Goal: Transaction & Acquisition: Purchase product/service

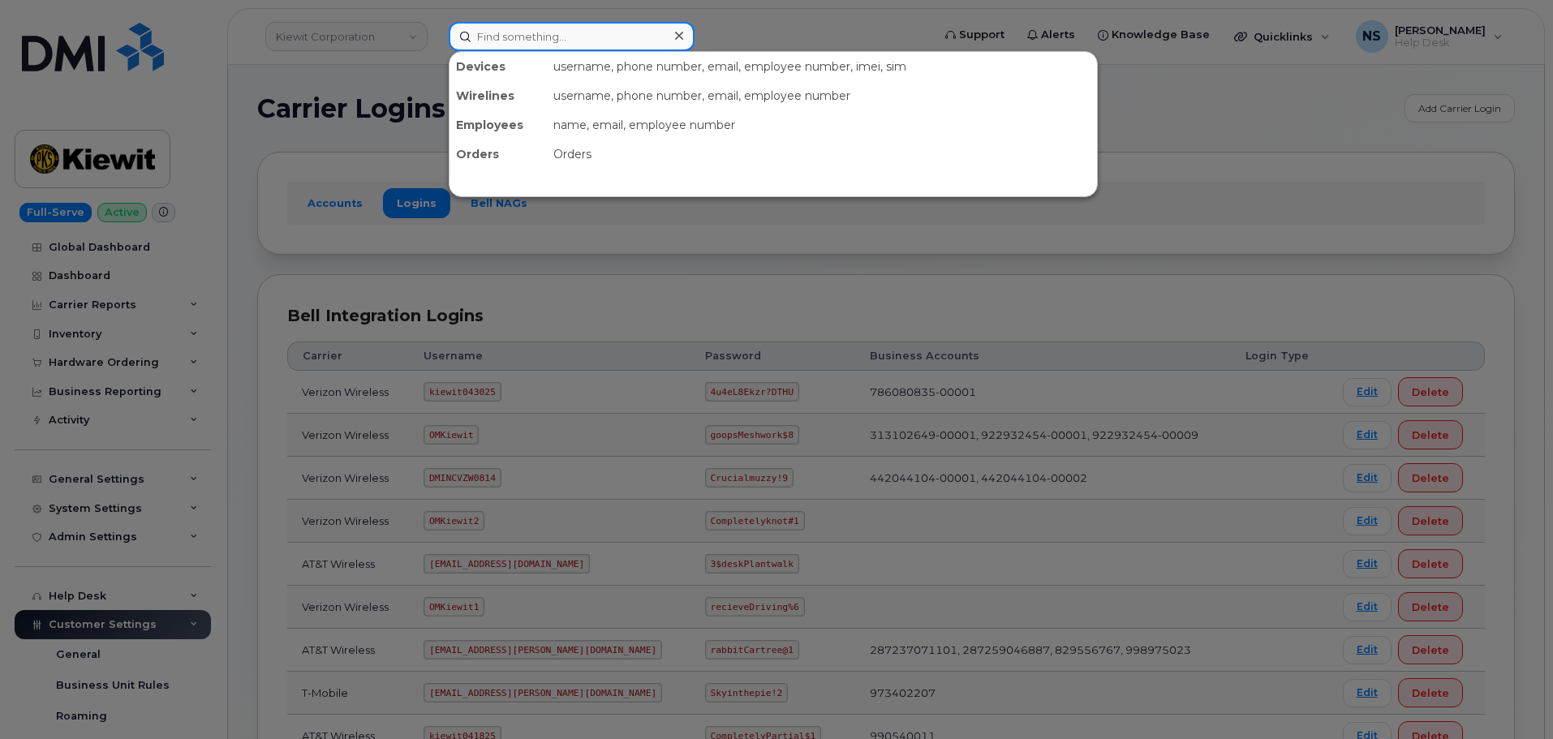
click at [536, 45] on input at bounding box center [572, 36] width 246 height 29
paste input "301095"
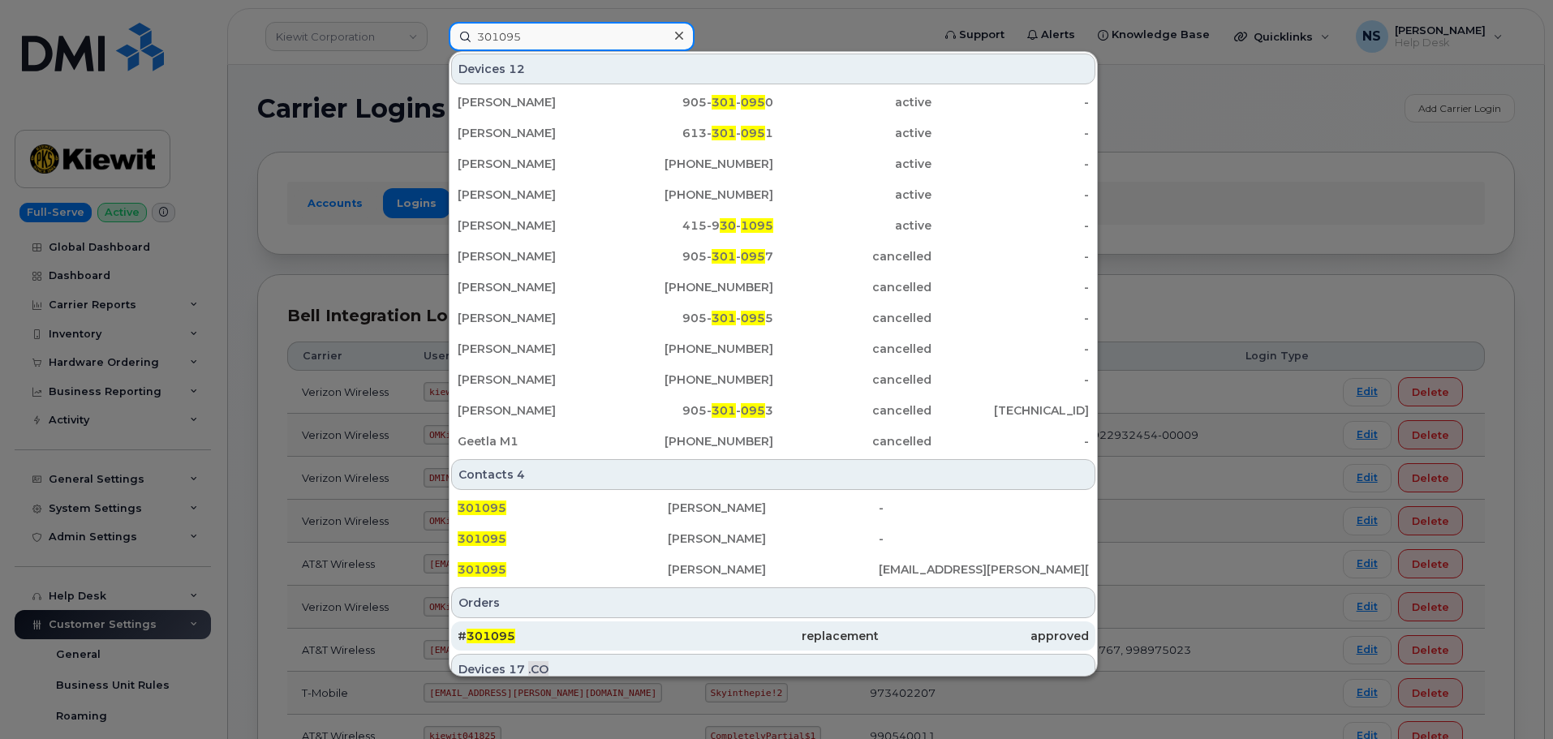
type input "301095"
click at [756, 628] on div "replacement" at bounding box center [773, 635] width 210 height 29
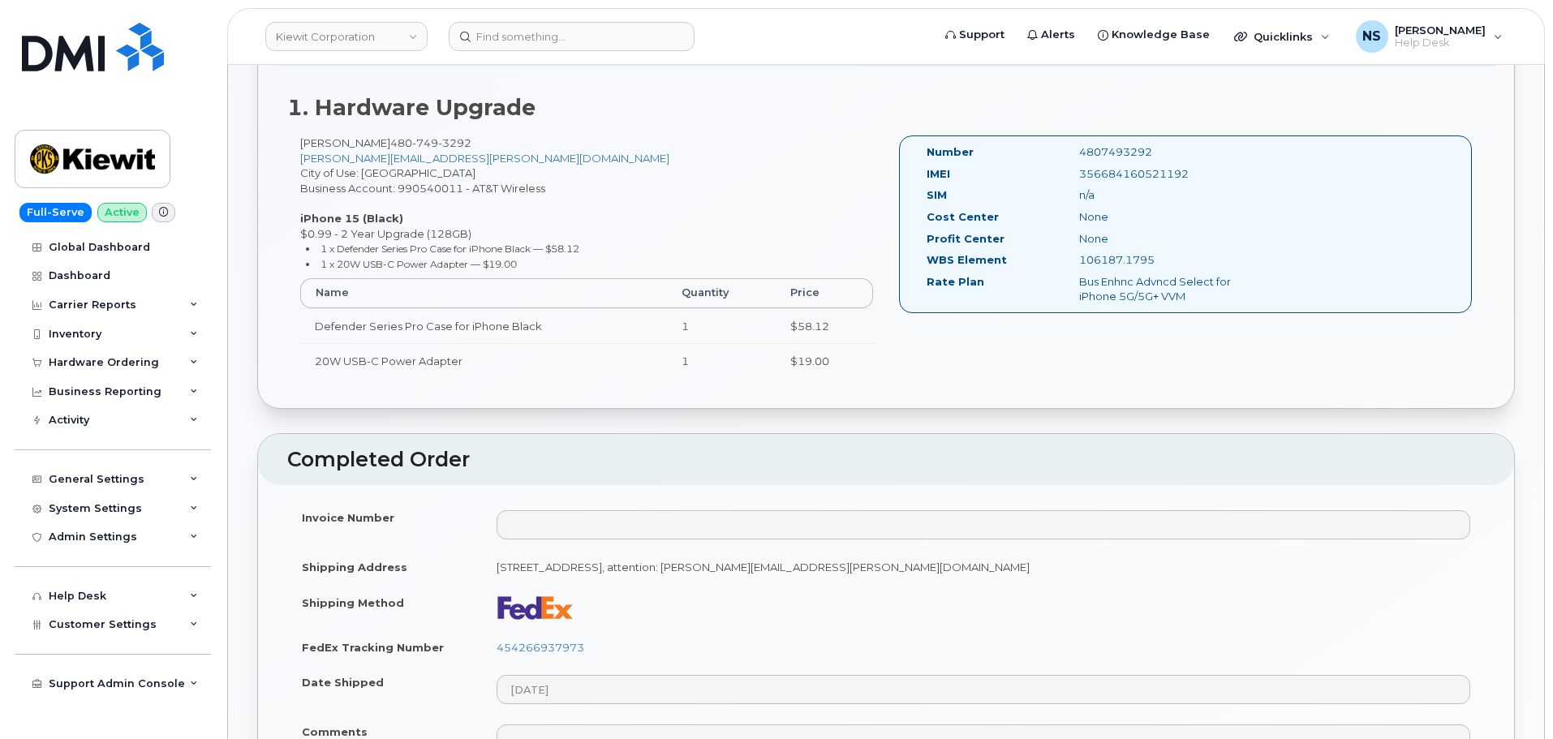
scroll to position [568, 0]
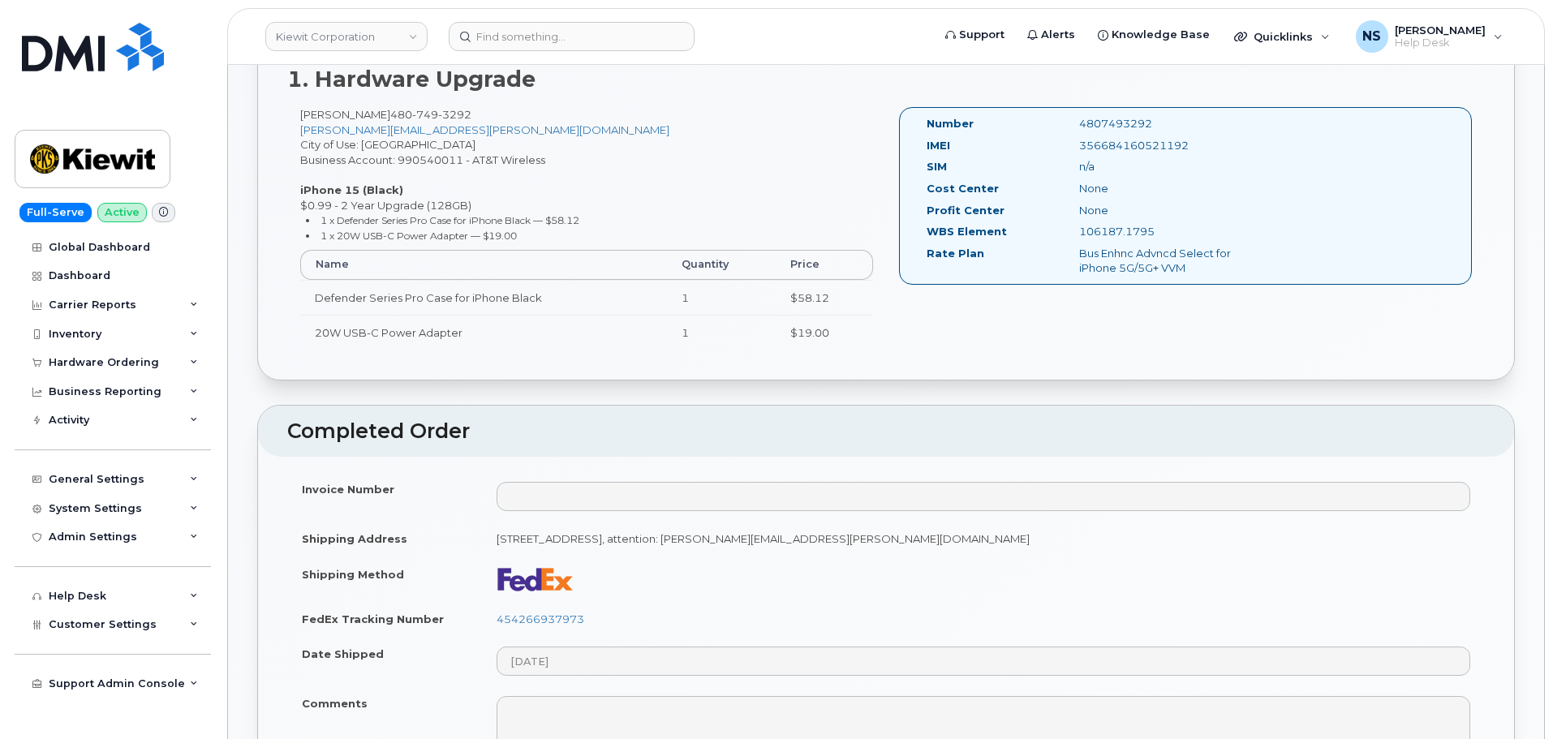
click at [583, 611] on td "454266937973" at bounding box center [983, 619] width 1003 height 36
click at [583, 617] on link "454266937973" at bounding box center [540, 618] width 88 height 13
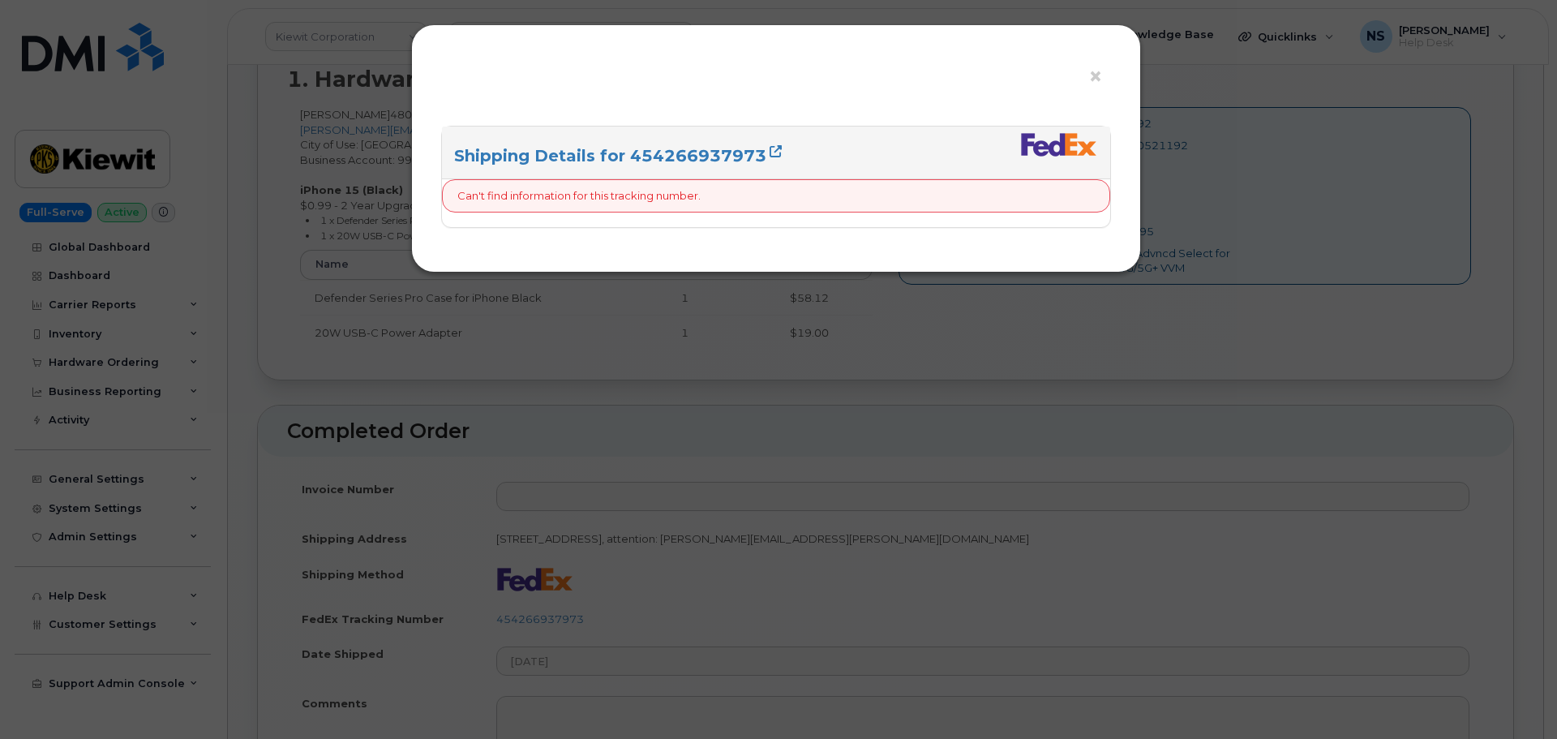
click at [625, 480] on div "× Shipping Details for 454266937973 Can't find information for this tracking nu…" at bounding box center [778, 369] width 1557 height 739
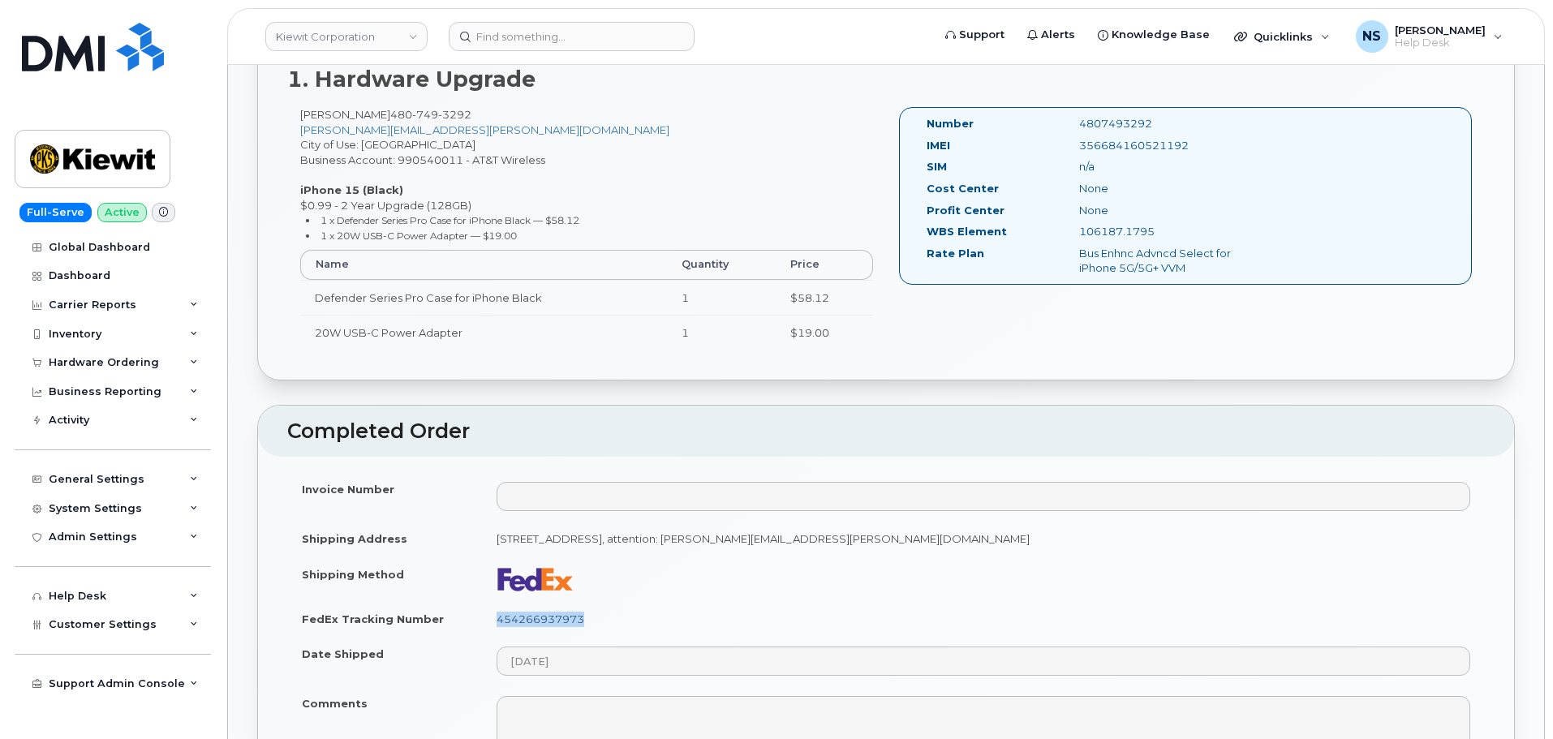
drag, startPoint x: 554, startPoint y: 614, endPoint x: 503, endPoint y: 616, distance: 51.2
click at [496, 622] on td "454266937973" at bounding box center [983, 619] width 1003 height 36
copy link "454266937973"
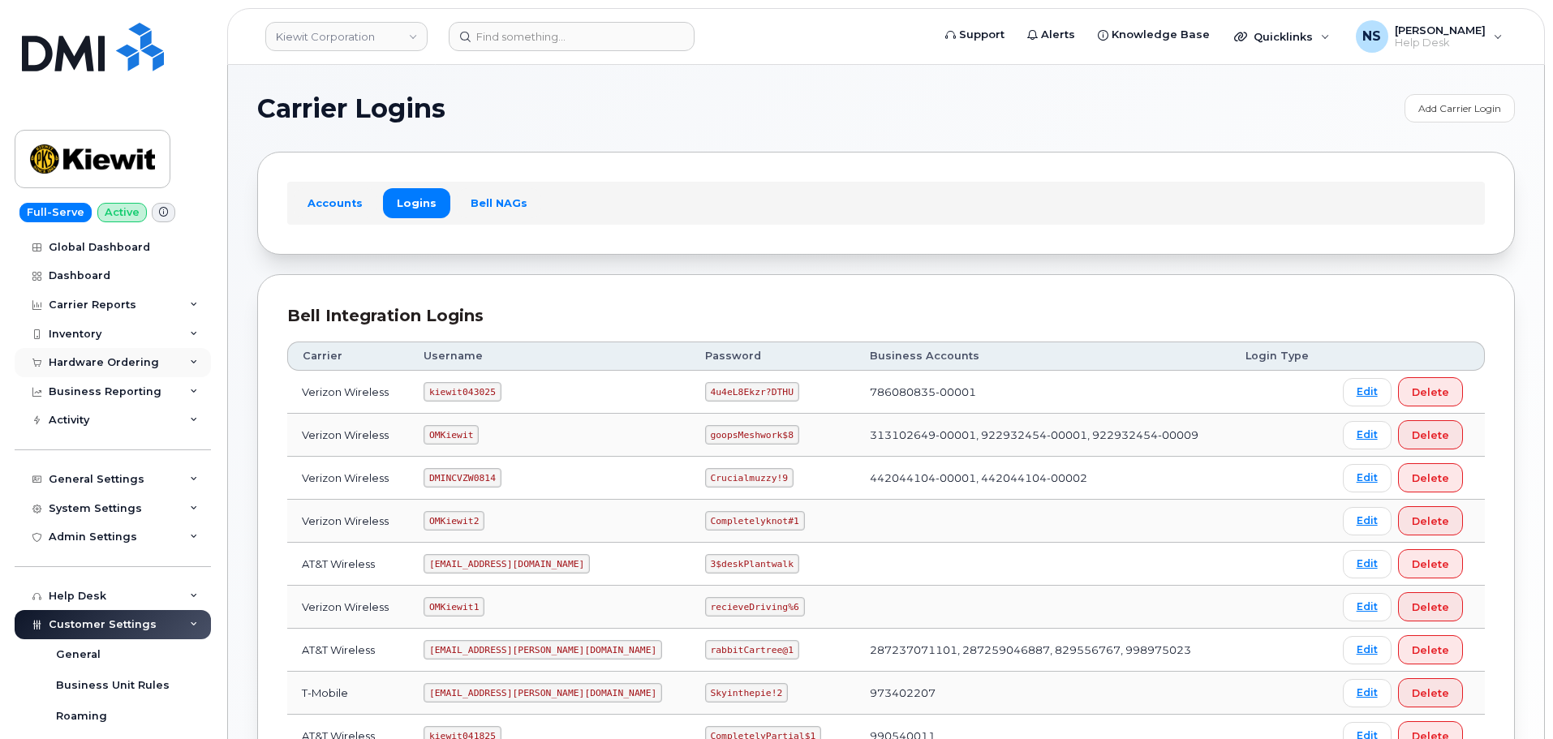
click at [130, 349] on div "Hardware Ordering" at bounding box center [113, 362] width 196 height 29
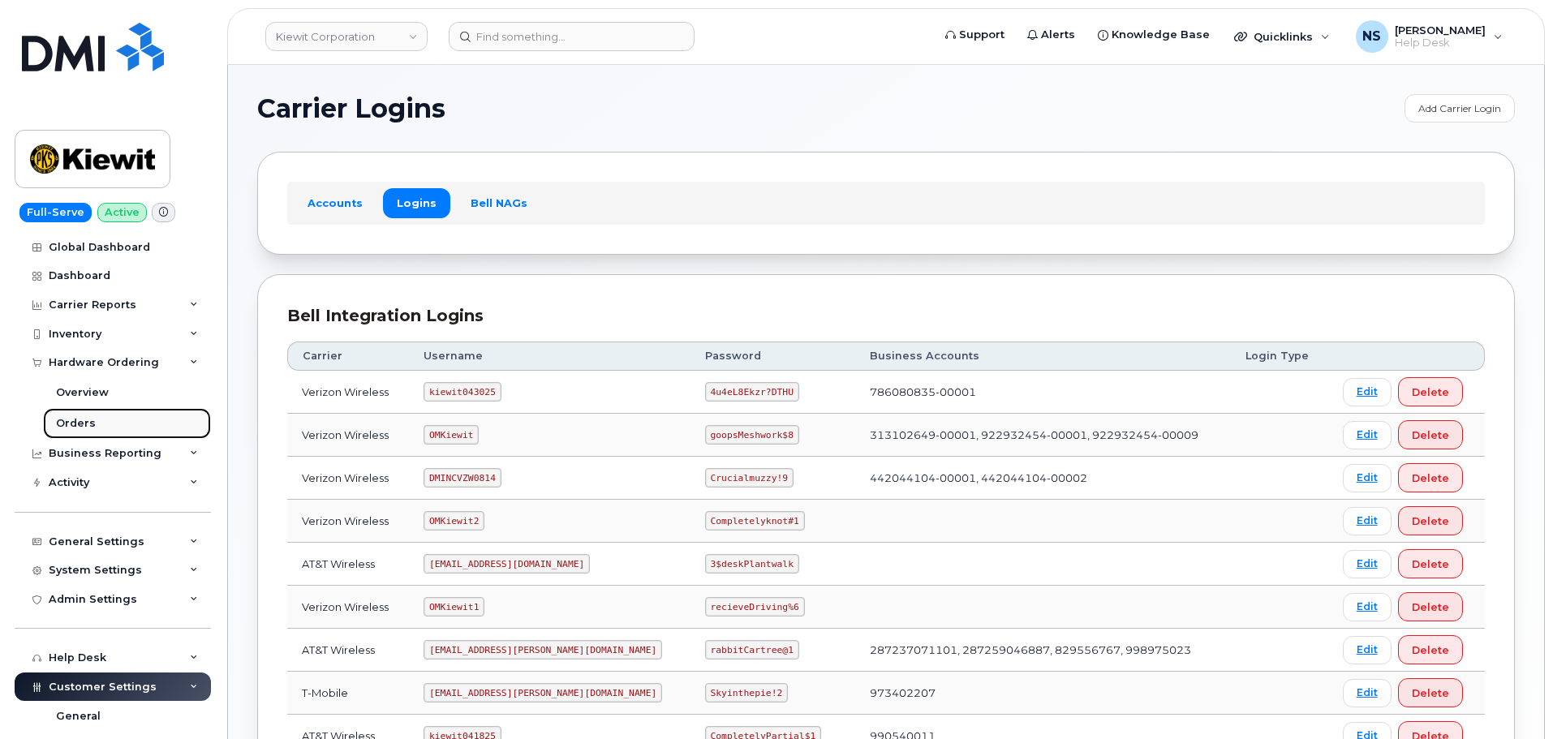
click at [114, 427] on link "Orders" at bounding box center [127, 423] width 168 height 31
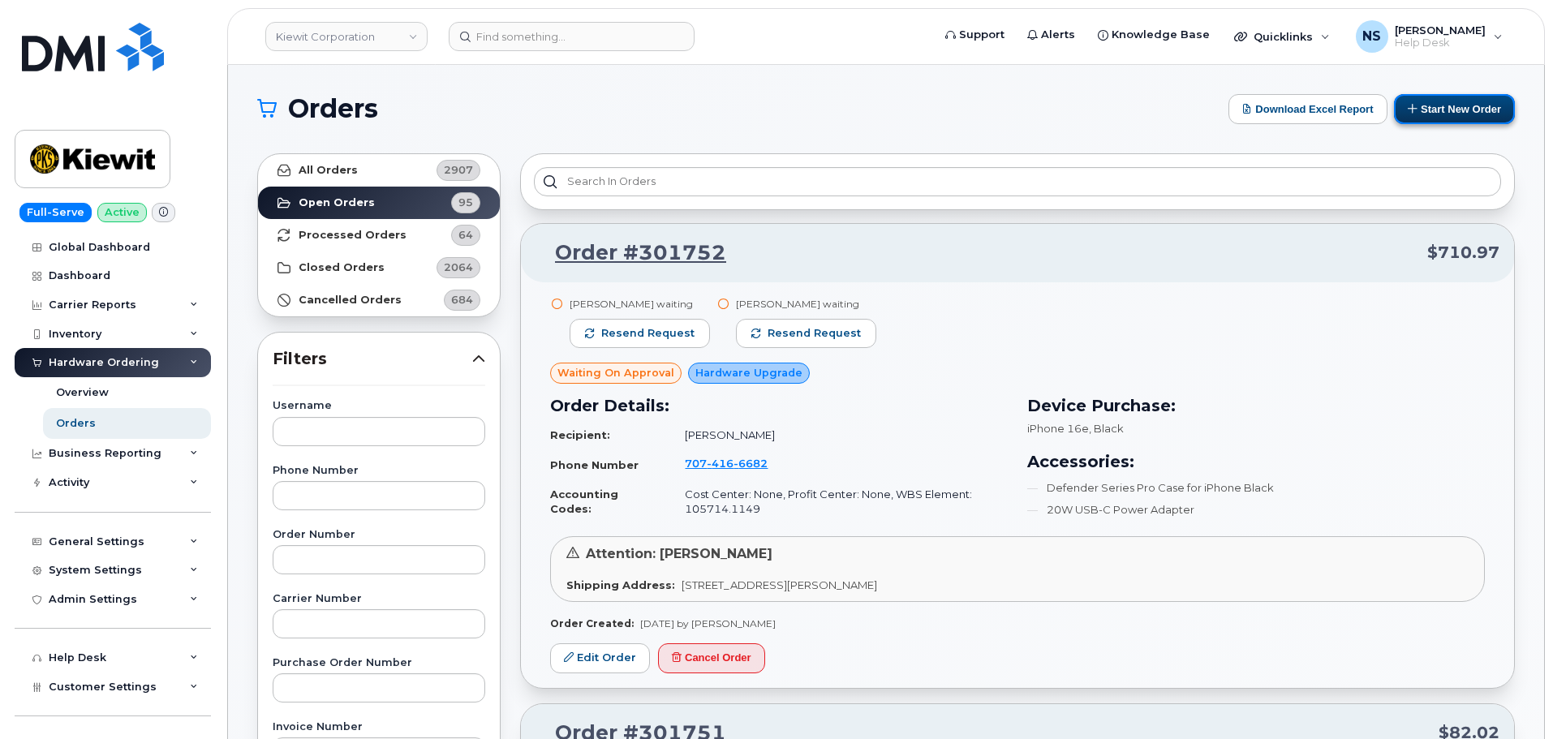
click at [1438, 114] on button "Start New Order" at bounding box center [1454, 109] width 121 height 30
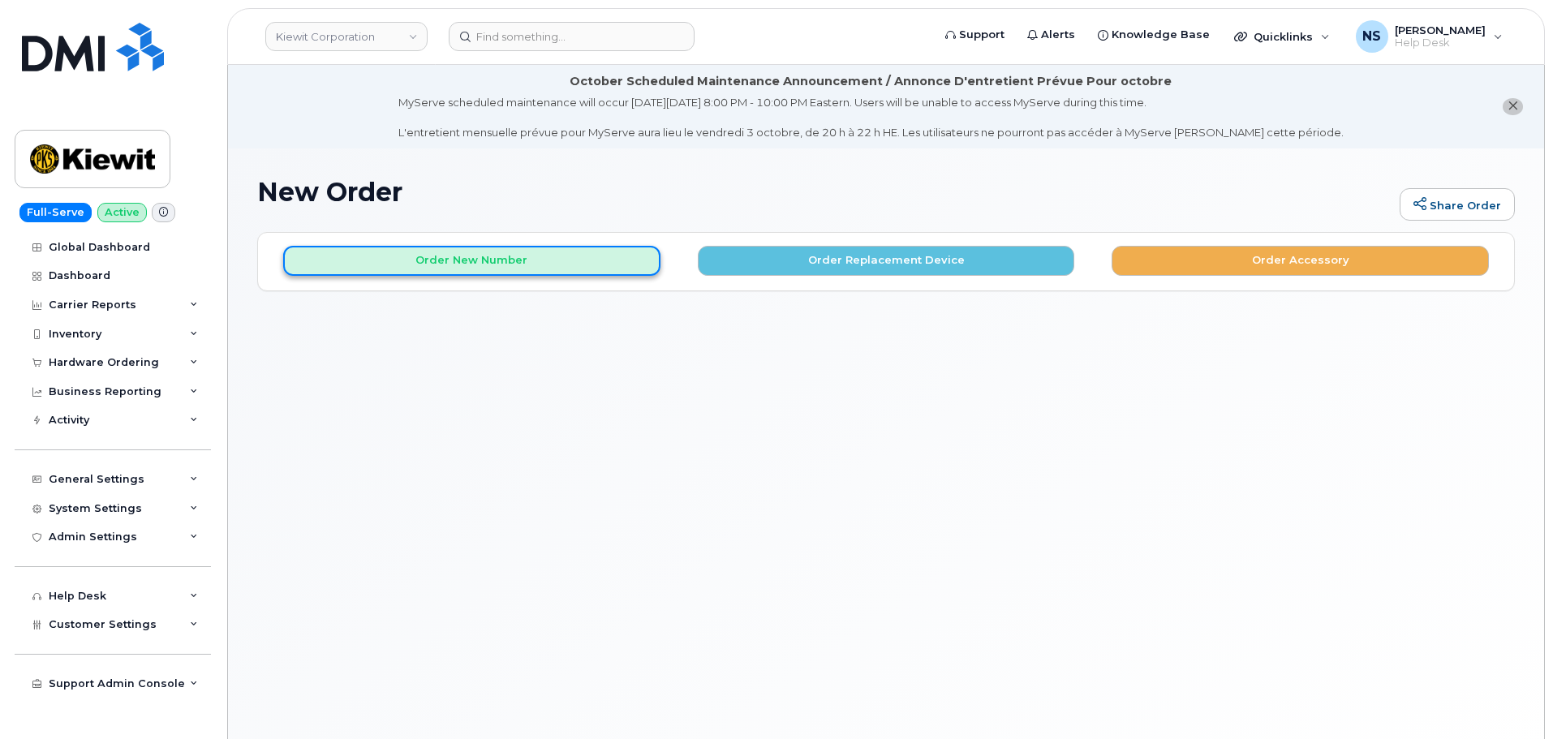
click at [569, 267] on button "Order New Number" at bounding box center [471, 261] width 377 height 30
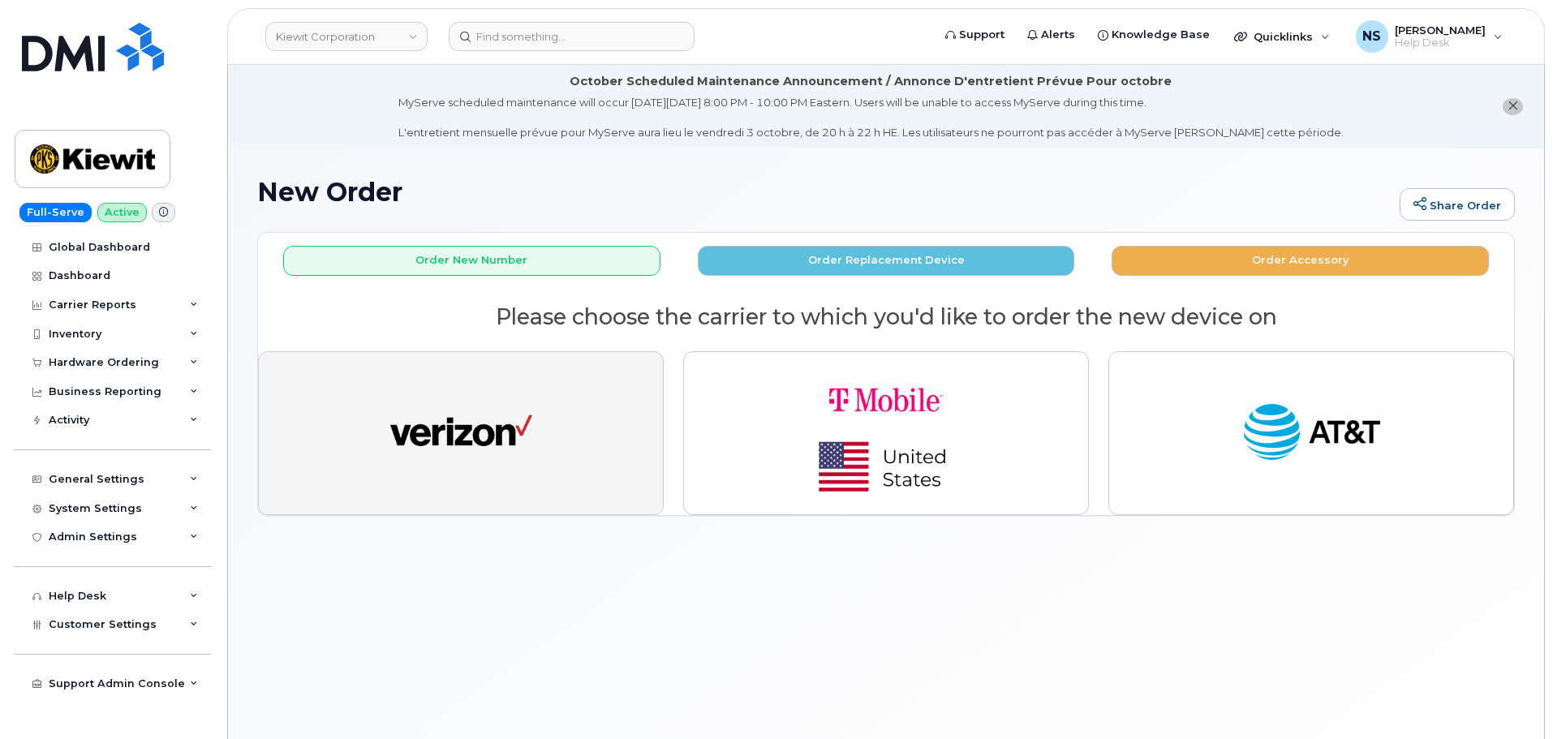
click at [460, 440] on img "button" at bounding box center [461, 433] width 142 height 73
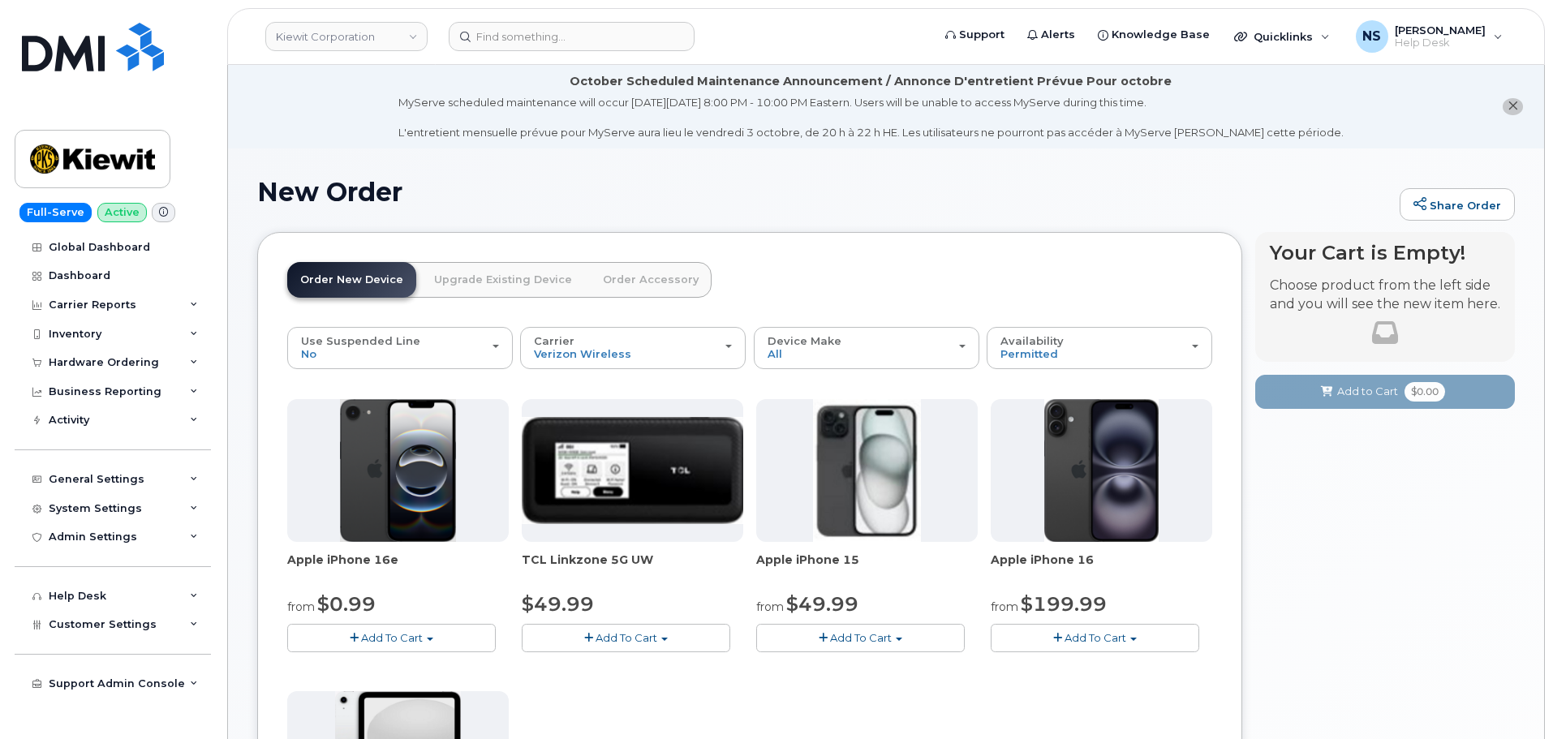
click at [565, 574] on span "TCL Linkzone 5G UW" at bounding box center [632, 568] width 221 height 32
click at [614, 551] on div "TCL Linkzone 5G UW $49.99 Add To Cart $49.99 - 2 Year Activation" at bounding box center [632, 525] width 221 height 253
click at [605, 552] on div "TCL Linkzone 5G UW $49.99 Add To Cart $49.99 - 2 Year Activation" at bounding box center [632, 525] width 221 height 253
click at [605, 552] on span "TCL Linkzone 5G UW" at bounding box center [632, 568] width 221 height 32
click at [604, 552] on span "TCL Linkzone 5G UW" at bounding box center [632, 568] width 221 height 32
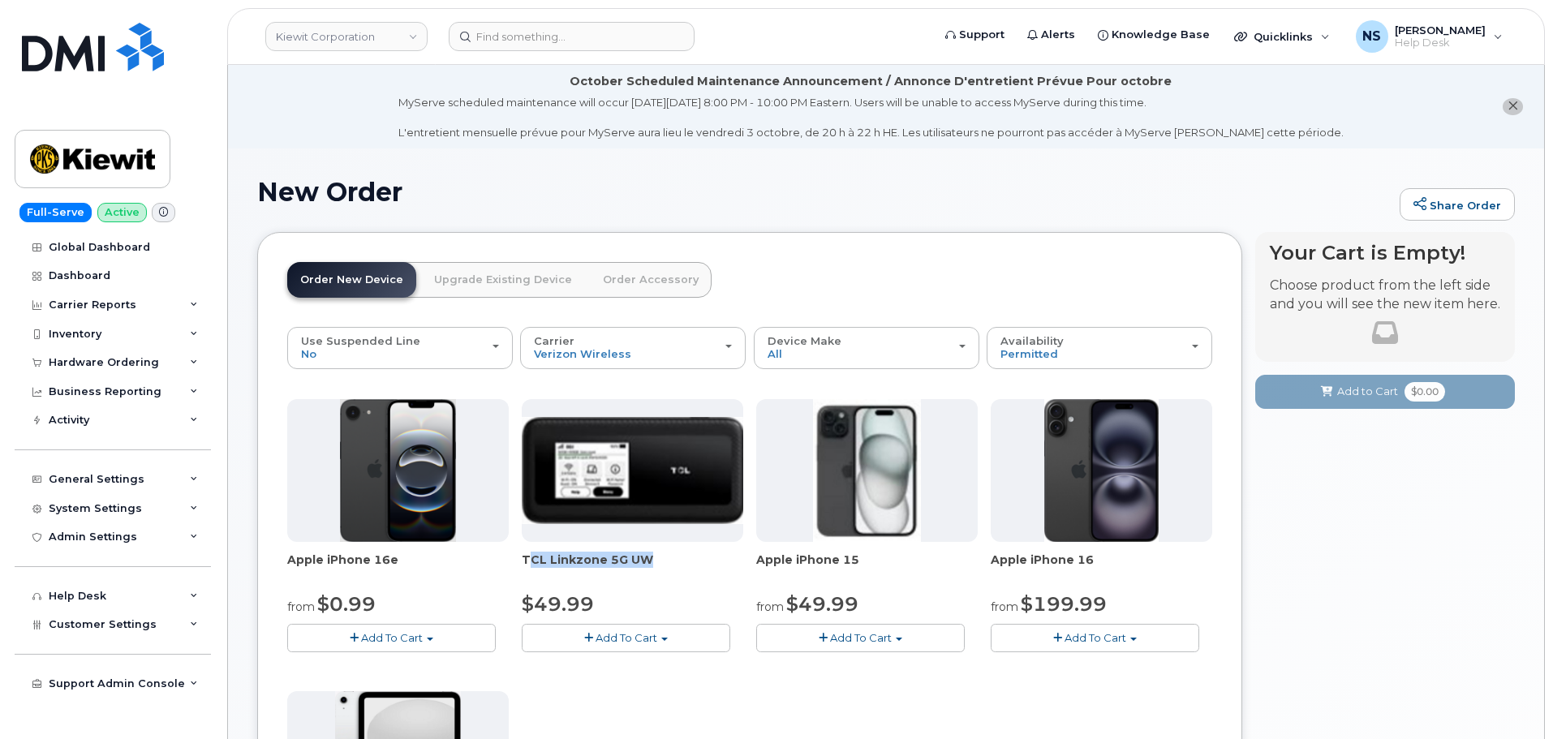
click at [604, 552] on span "TCL Linkzone 5G UW" at bounding box center [632, 568] width 221 height 32
drag, startPoint x: 1175, startPoint y: 337, endPoint x: 1156, endPoint y: 346, distance: 20.7
click at [1158, 342] on div "Availability Permitted All" at bounding box center [1099, 347] width 198 height 25
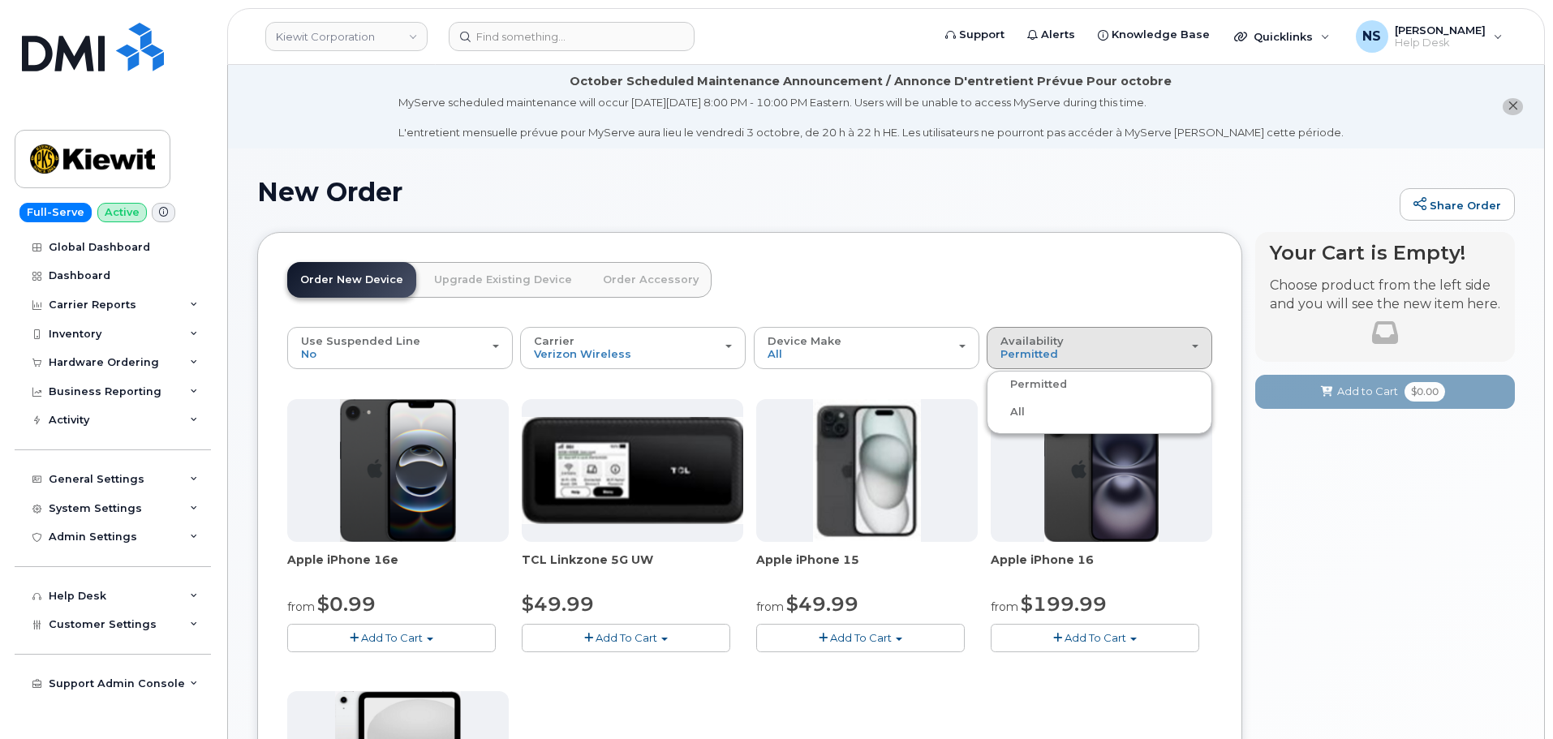
click at [1012, 407] on label "All" at bounding box center [1007, 411] width 34 height 19
click at [0, 0] on input "All" at bounding box center [0, 0] width 0 height 0
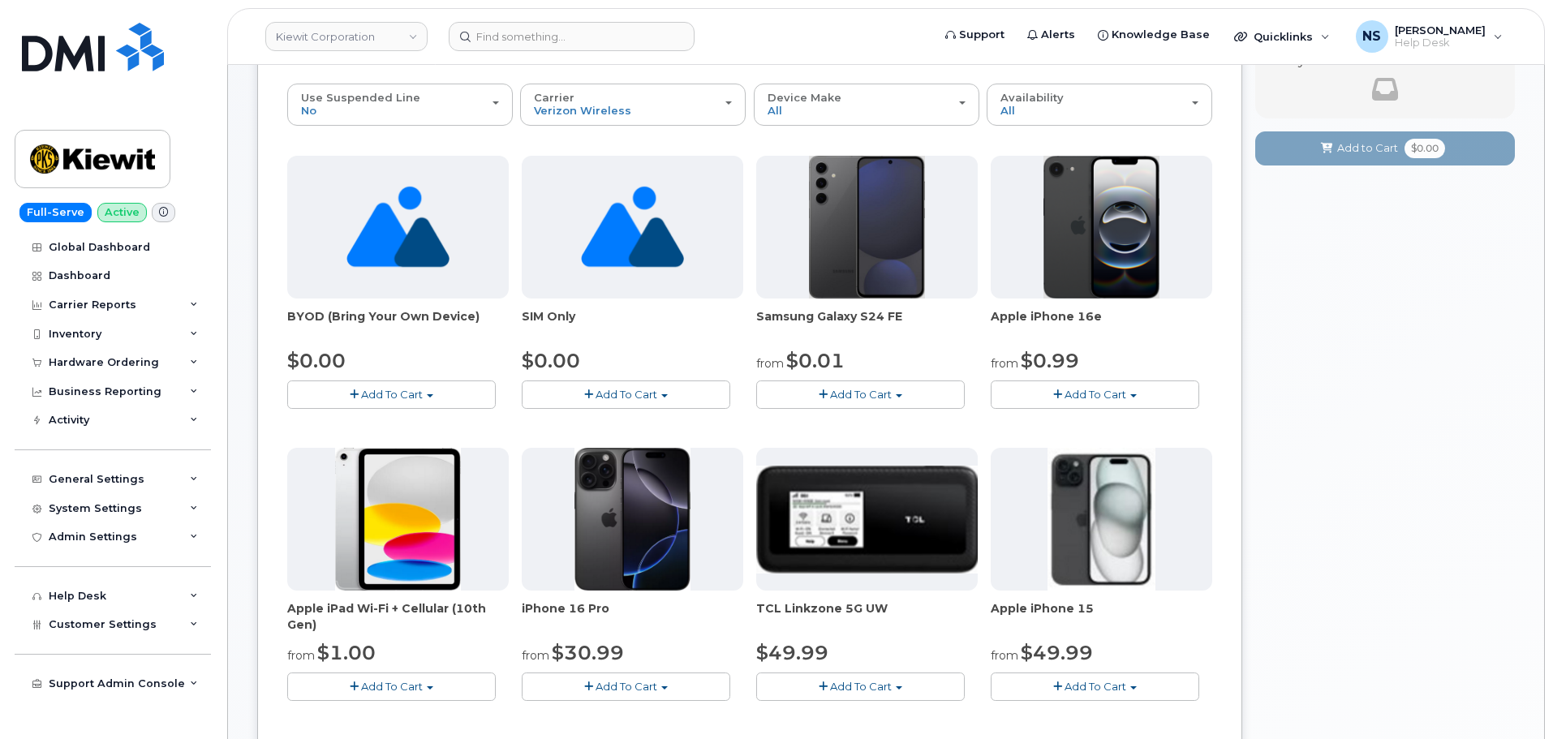
scroll to position [973, 0]
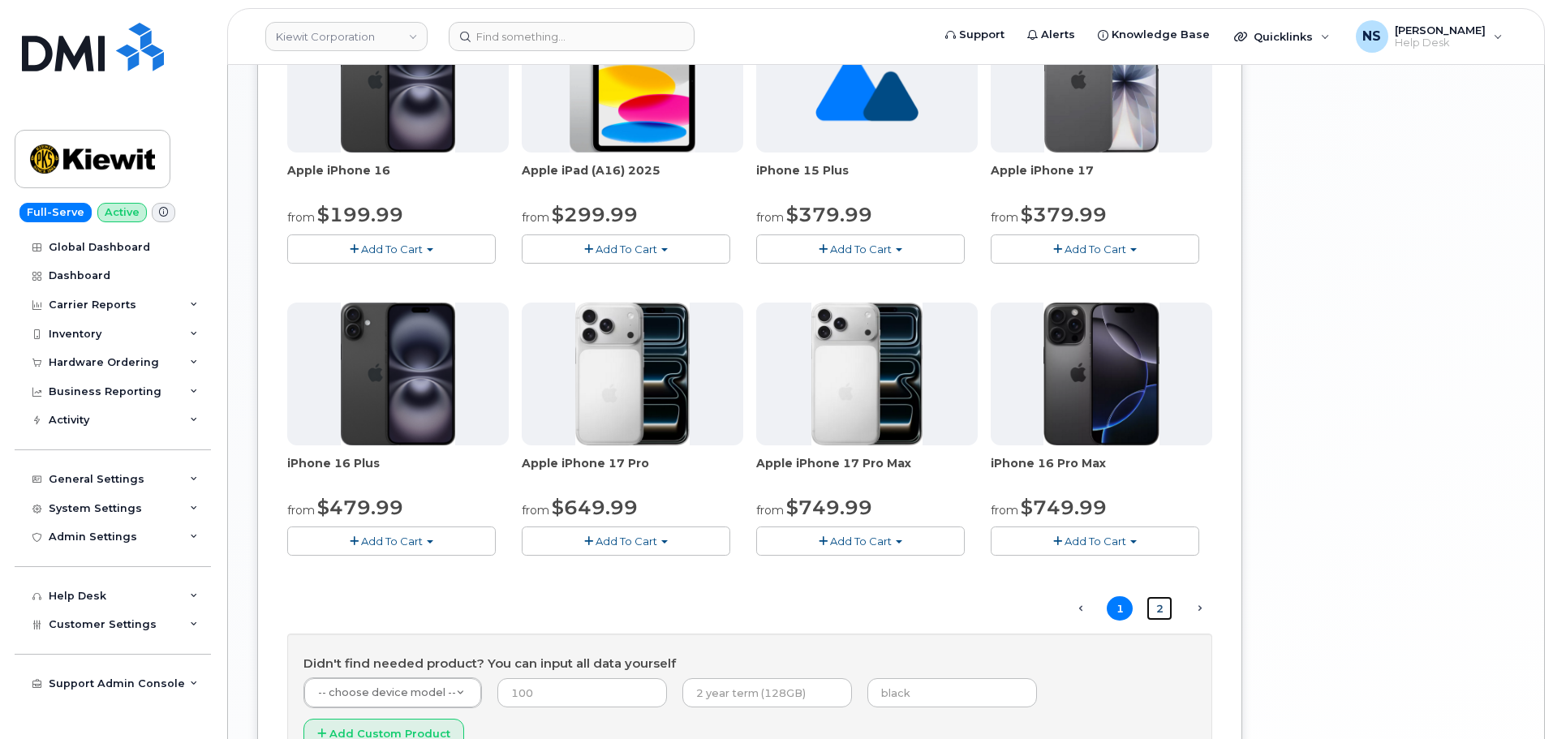
click at [1154, 607] on link "2" at bounding box center [1159, 608] width 26 height 25
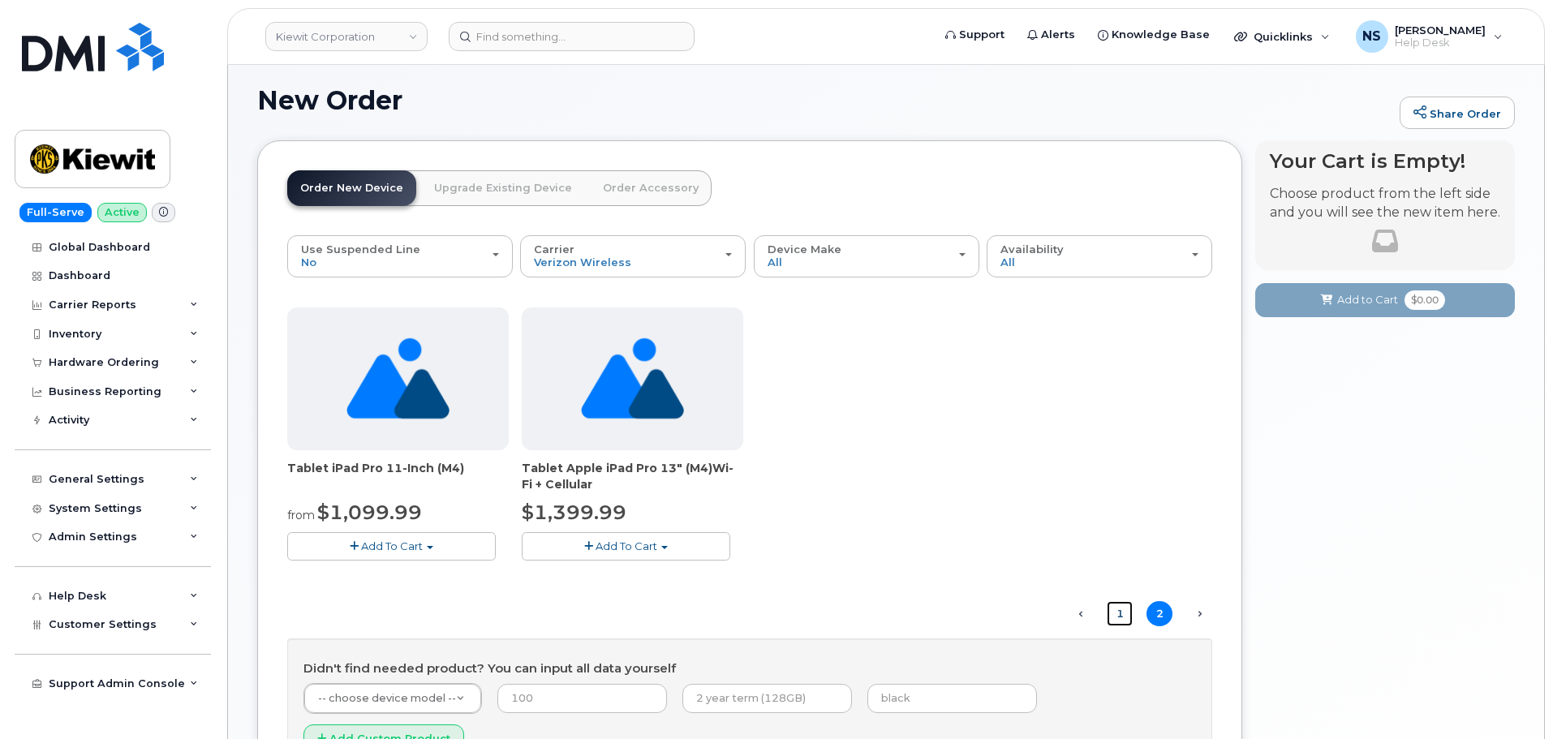
click at [1122, 619] on link "1" at bounding box center [1119, 613] width 26 height 25
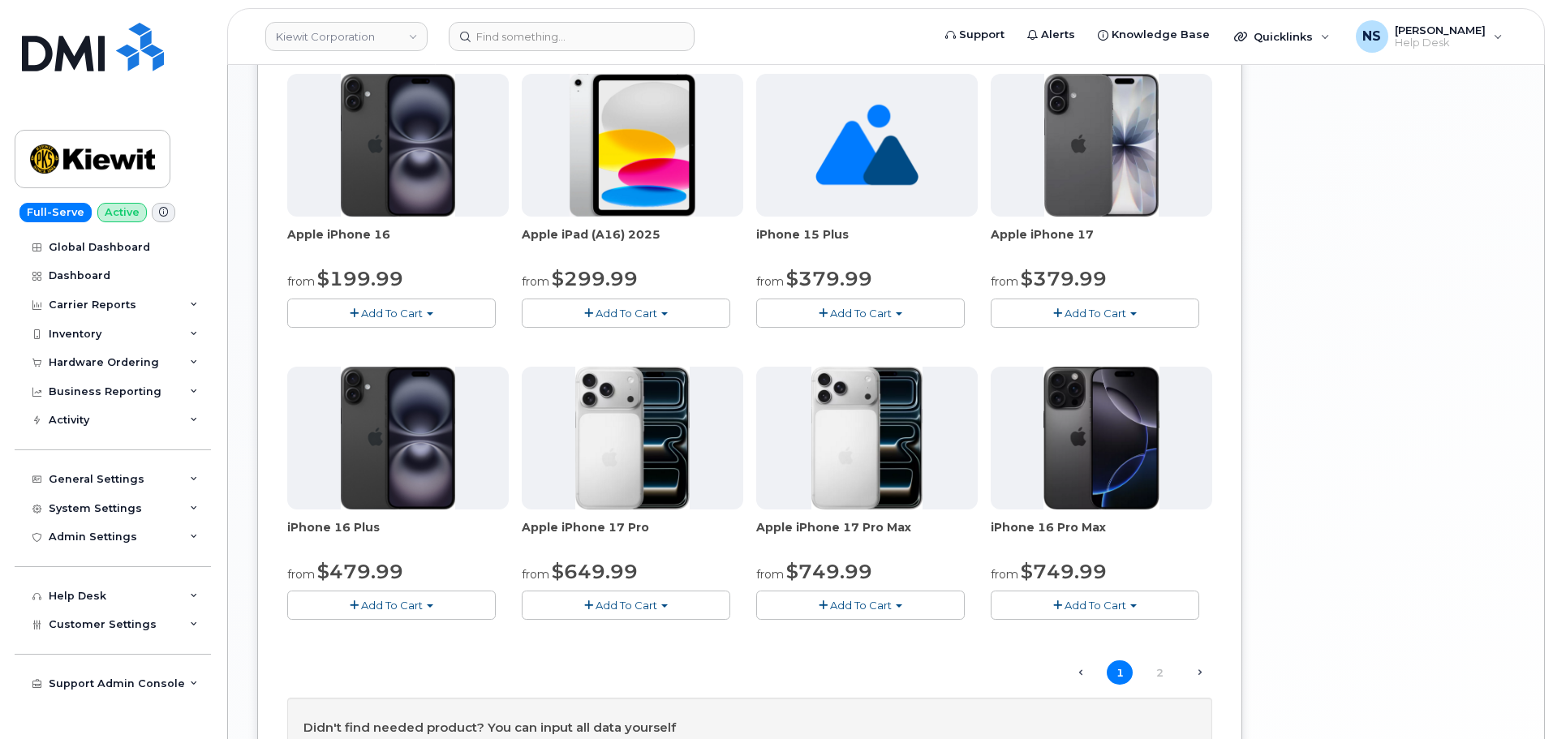
scroll to position [1121, 0]
